Goal: Information Seeking & Learning: Check status

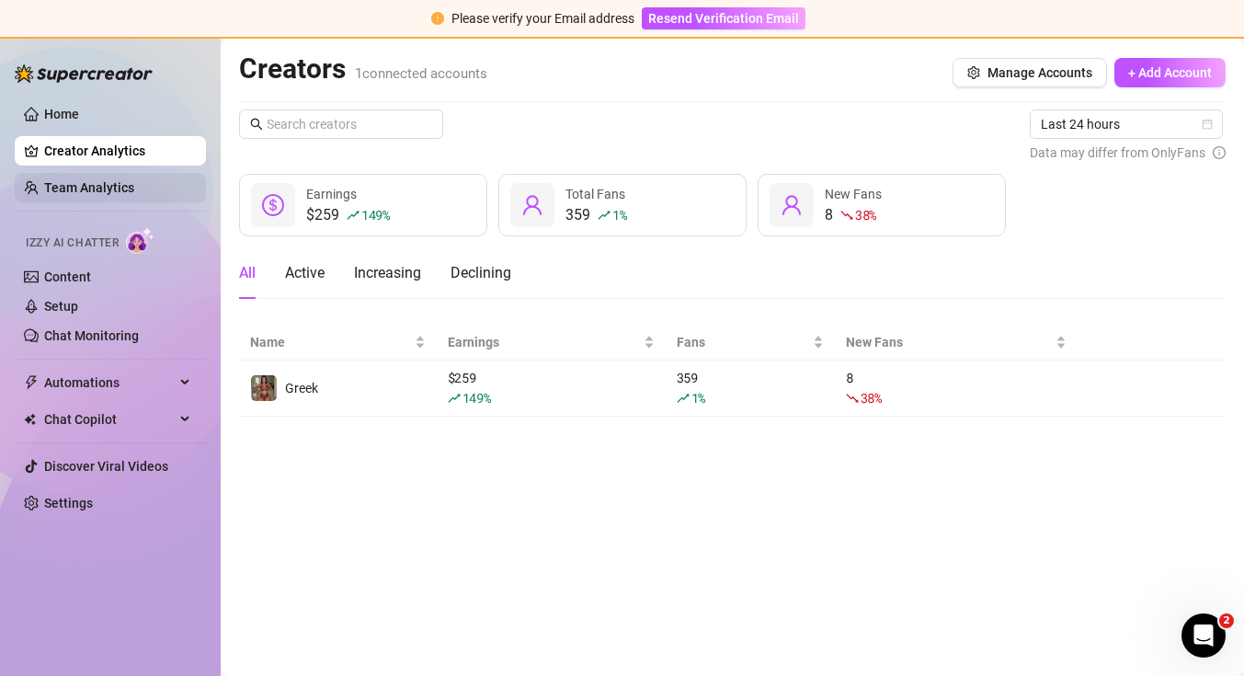
click at [57, 183] on link "Team Analytics" at bounding box center [89, 187] width 90 height 15
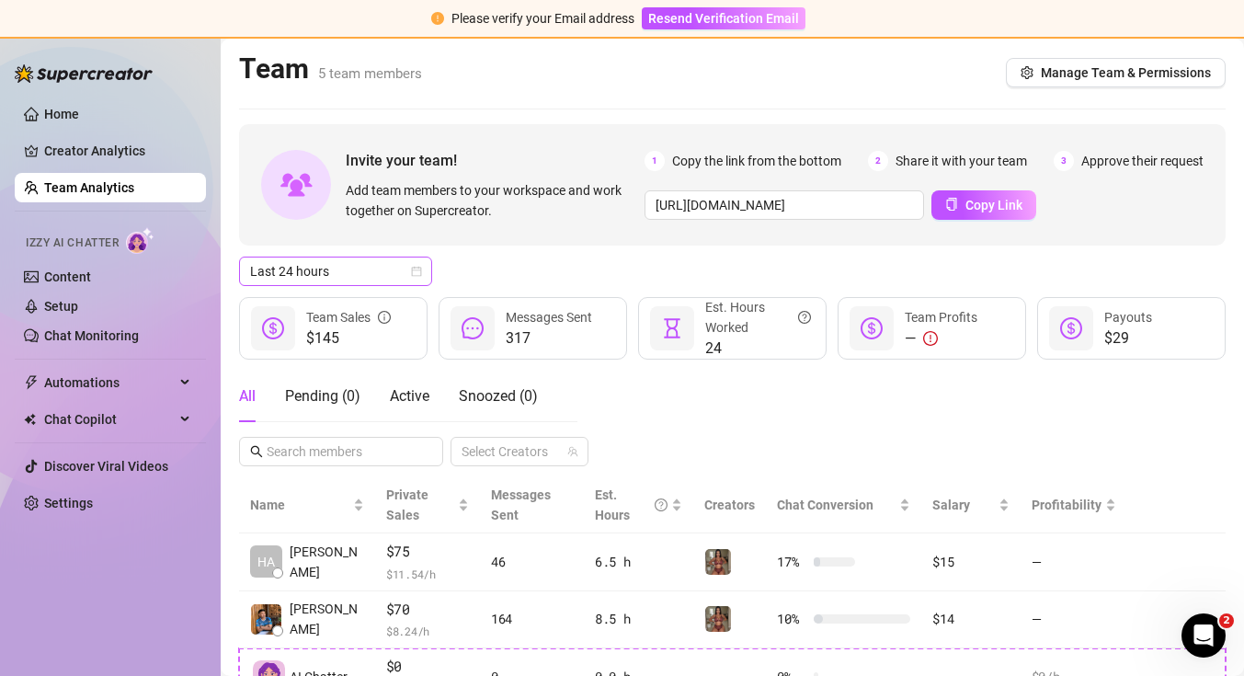
click at [297, 266] on span "Last 24 hours" at bounding box center [335, 271] width 171 height 28
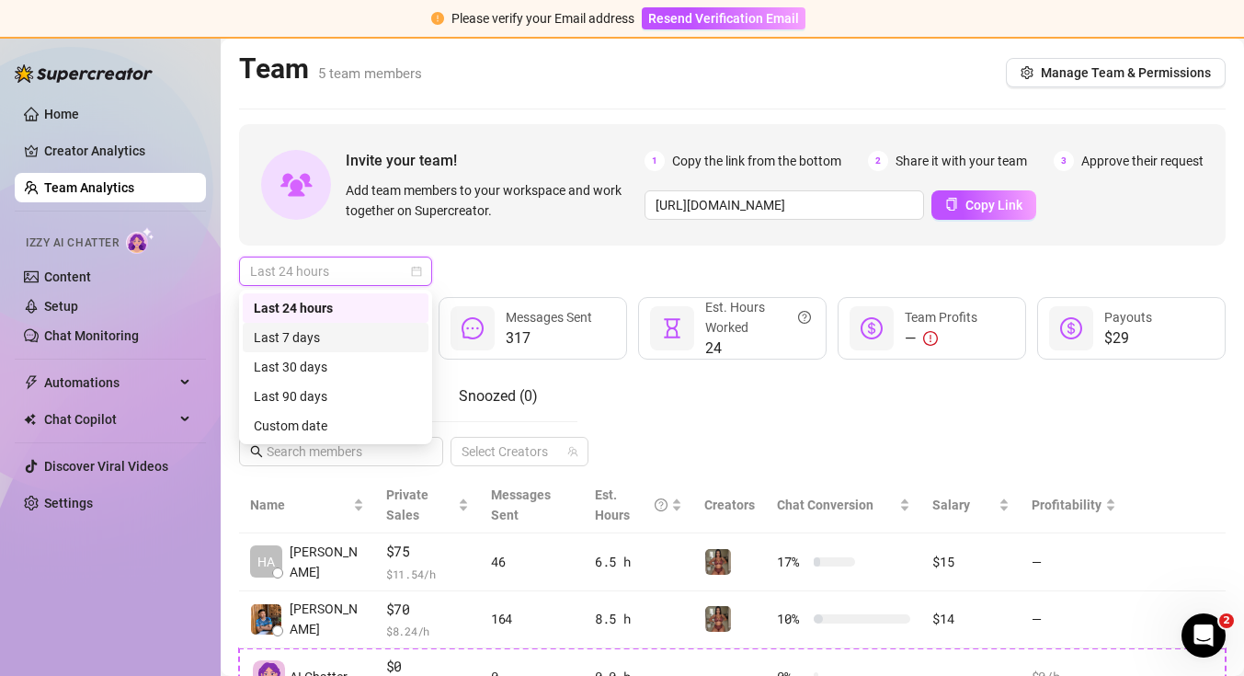
click at [307, 335] on div "Last 7 days" at bounding box center [336, 337] width 164 height 20
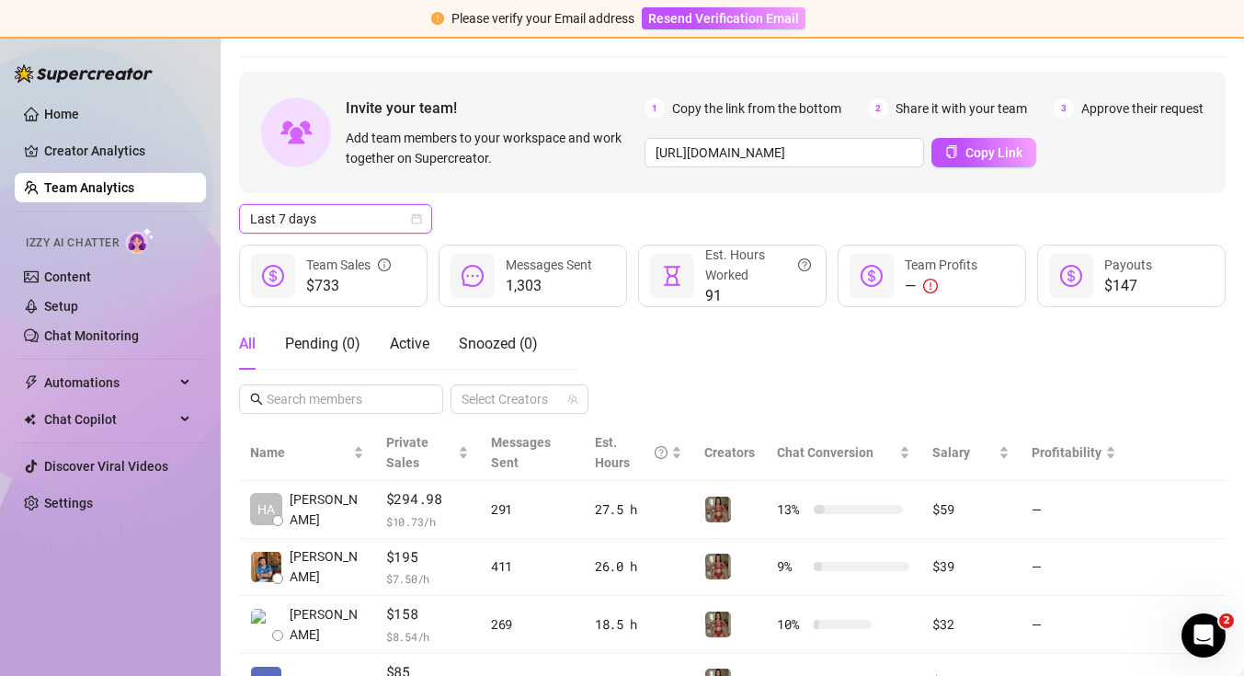
scroll to position [62, 0]
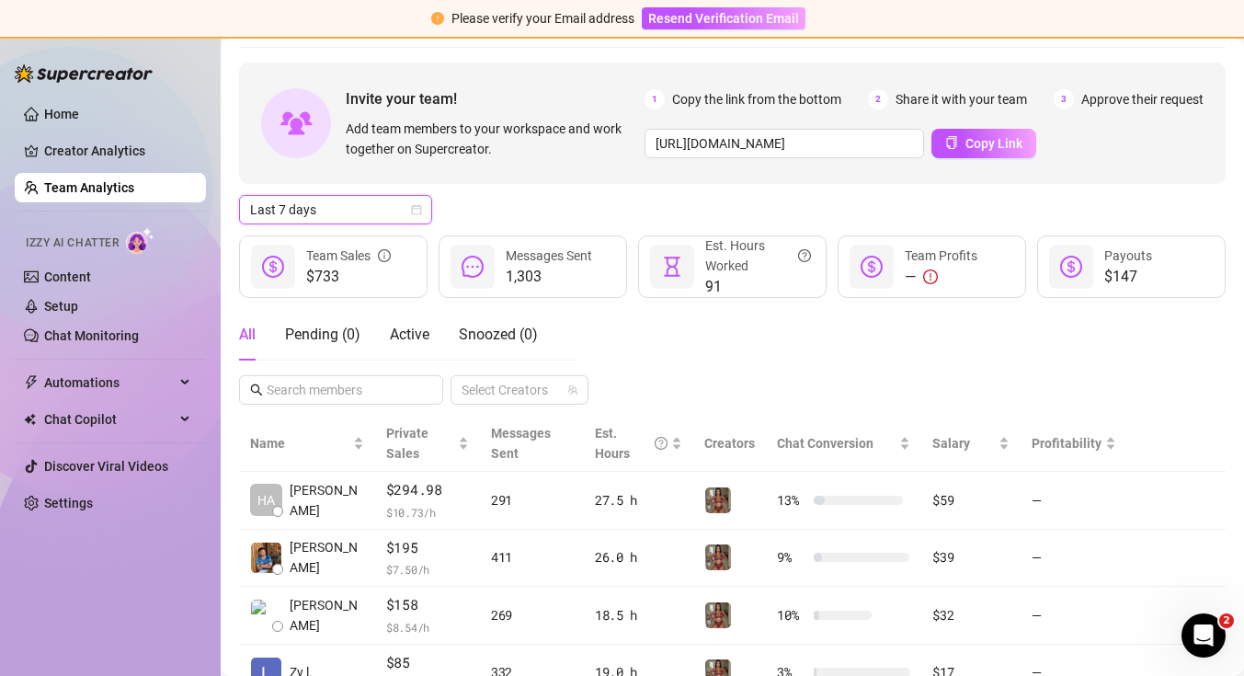
click at [422, 208] on div "Last 7 days" at bounding box center [335, 209] width 193 height 29
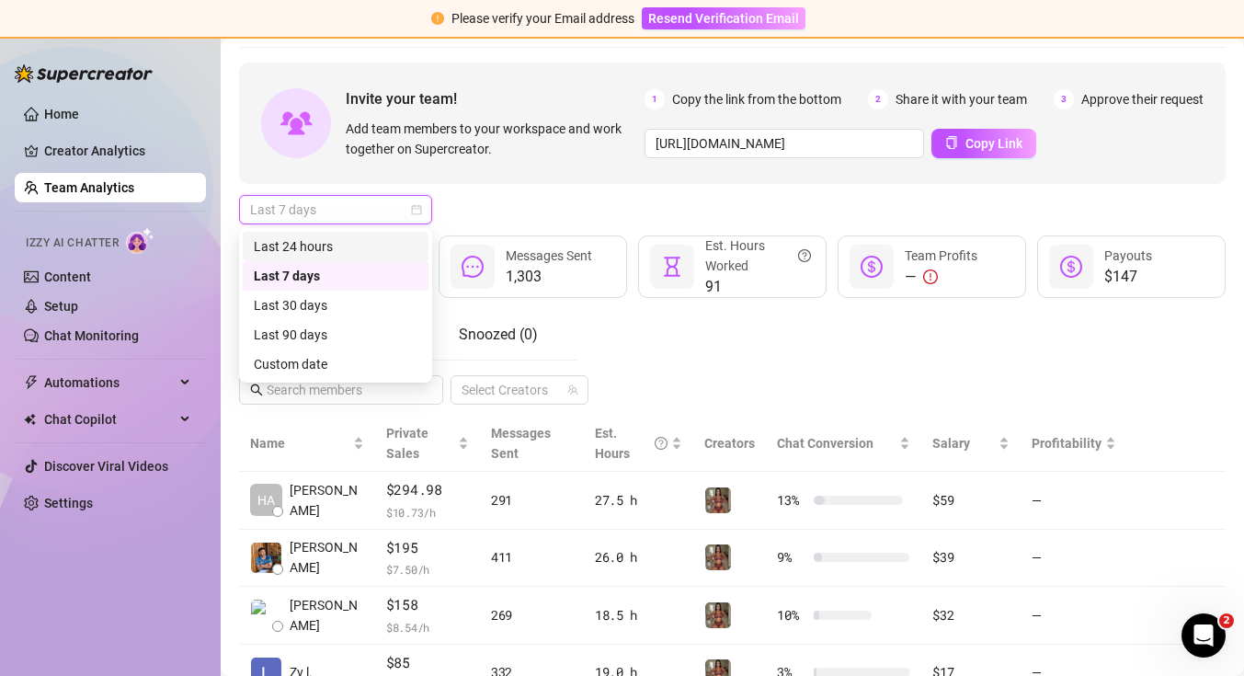
click at [411, 244] on div "Last 24 hours" at bounding box center [336, 246] width 164 height 20
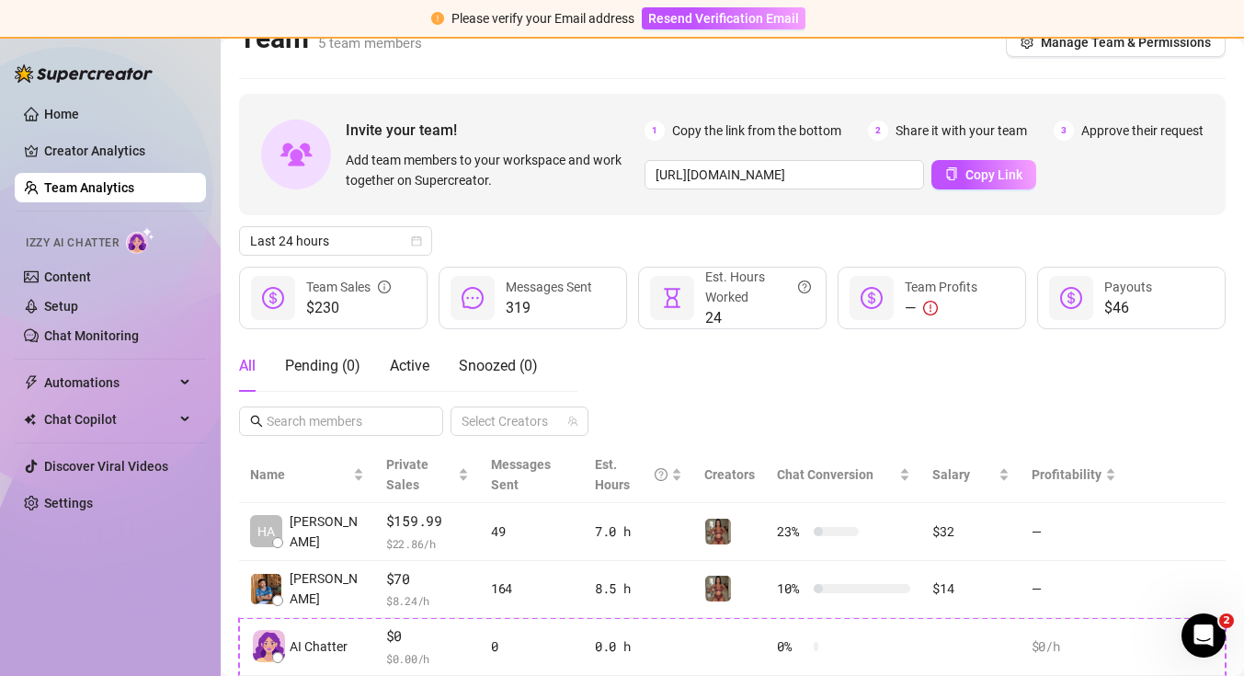
scroll to position [33, 0]
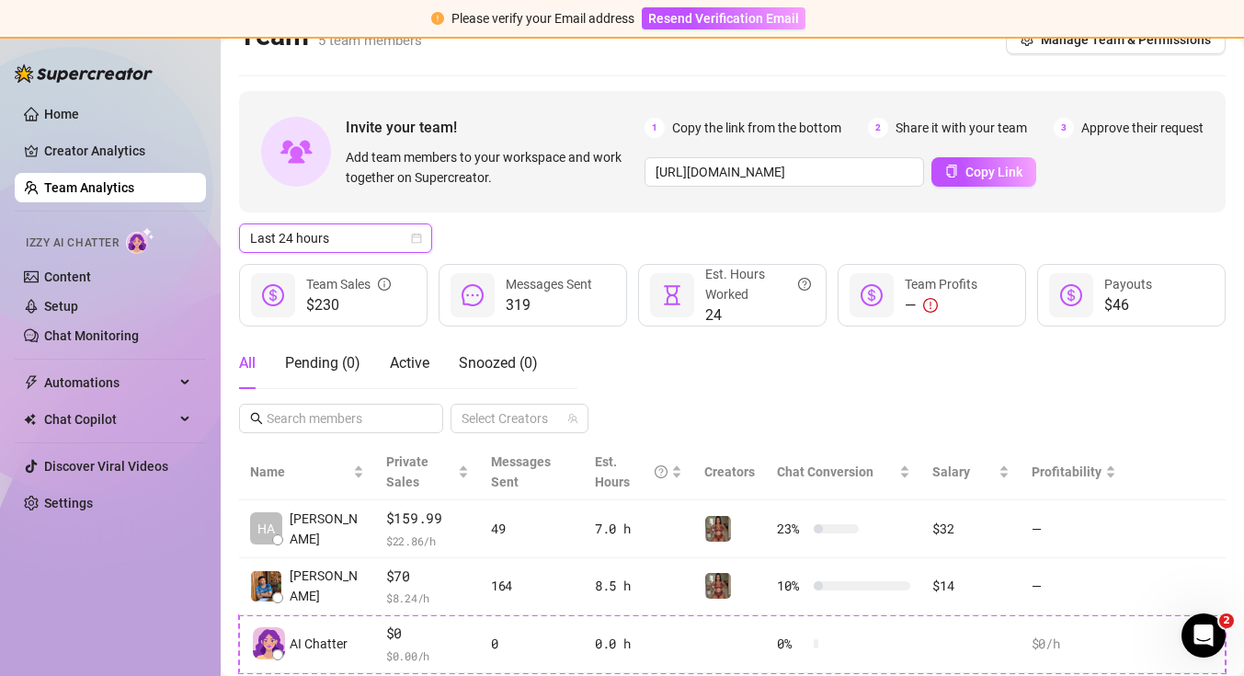
click at [418, 243] on icon "calendar" at bounding box center [416, 238] width 11 height 11
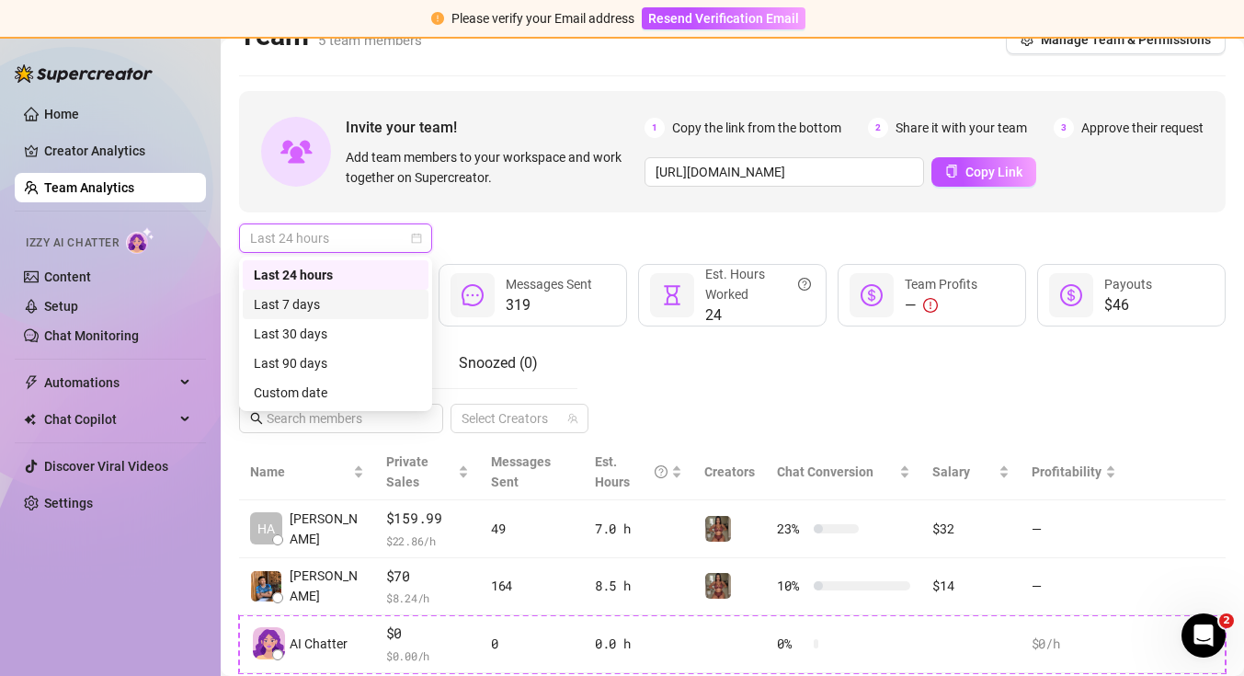
click at [390, 299] on div "Last 7 days" at bounding box center [336, 304] width 164 height 20
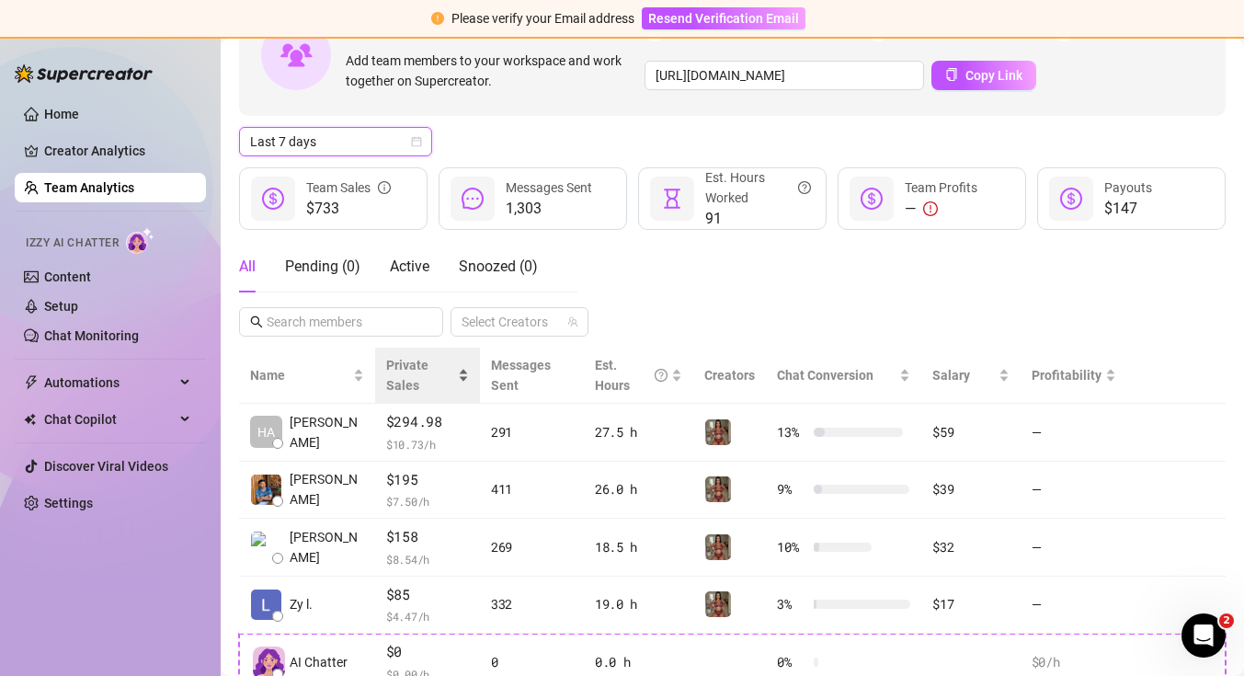
scroll to position [51, 0]
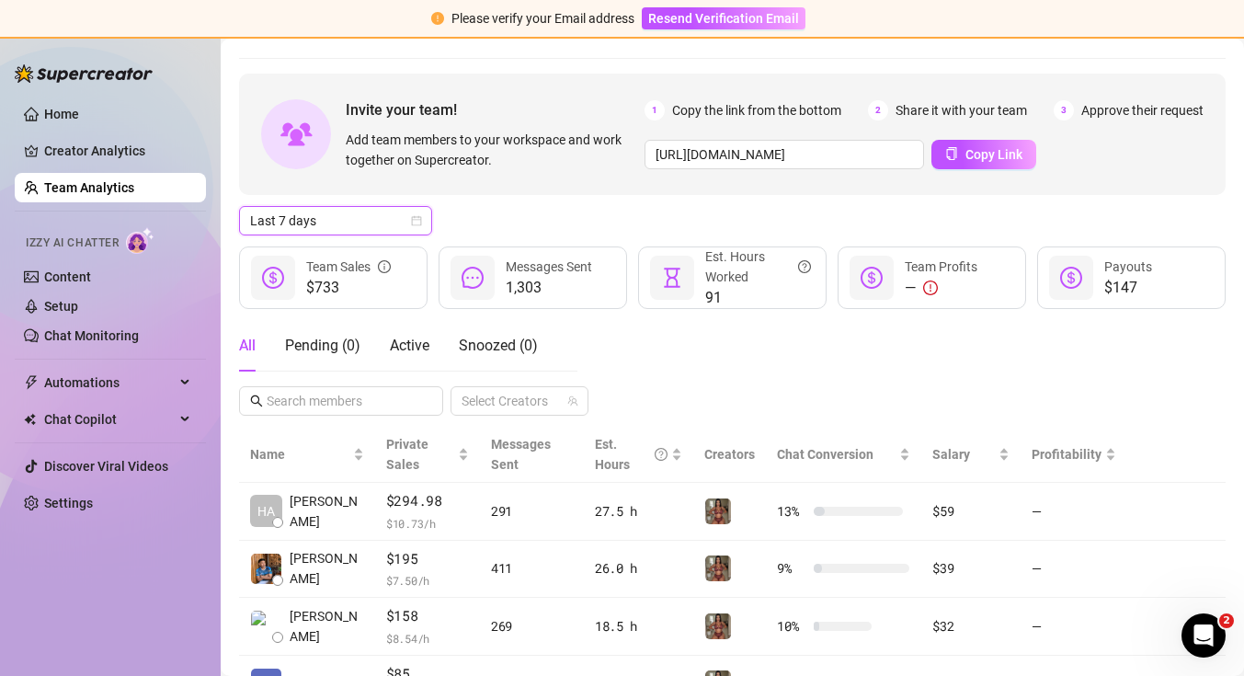
click at [425, 225] on div "Last 7 days" at bounding box center [335, 220] width 193 height 29
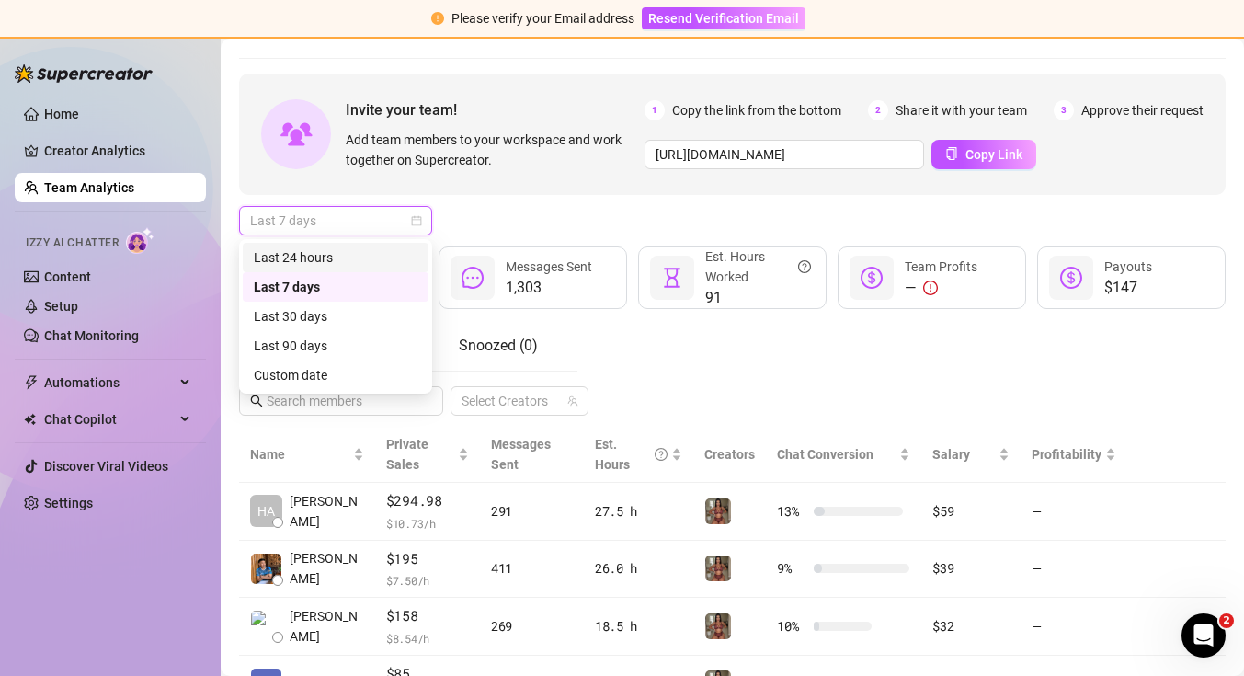
click at [406, 259] on div "Last 24 hours" at bounding box center [336, 257] width 164 height 20
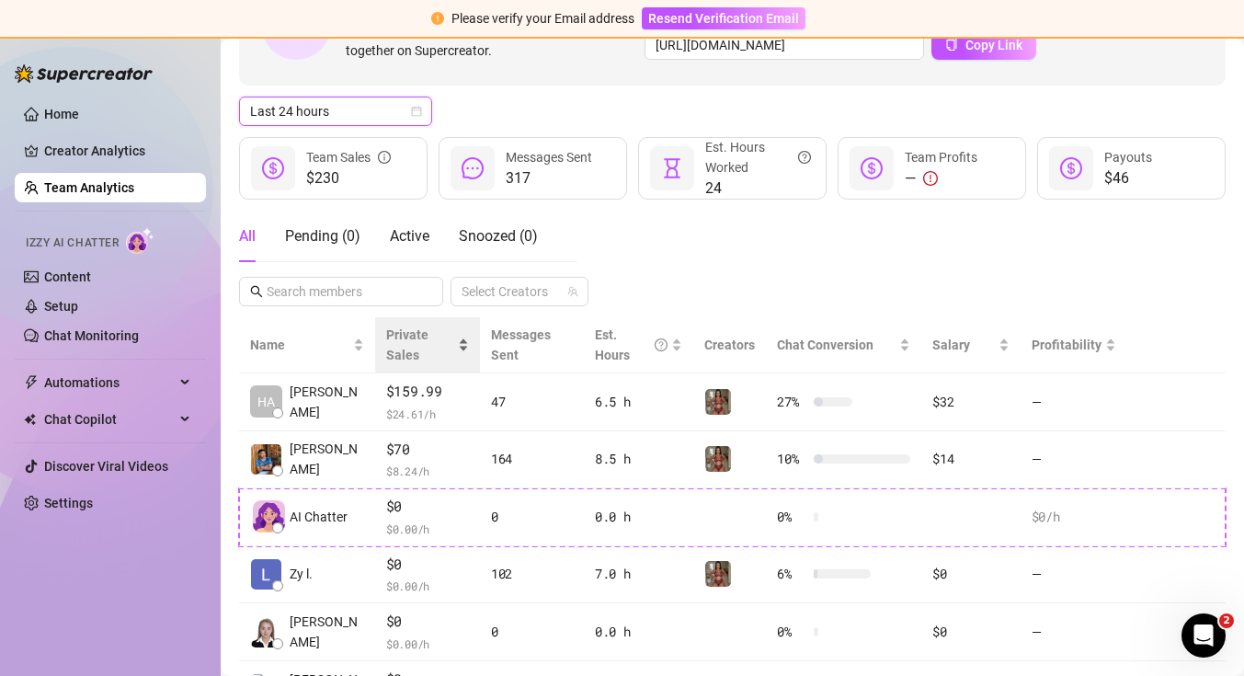
scroll to position [0, 0]
